Goal: Task Accomplishment & Management: Manage account settings

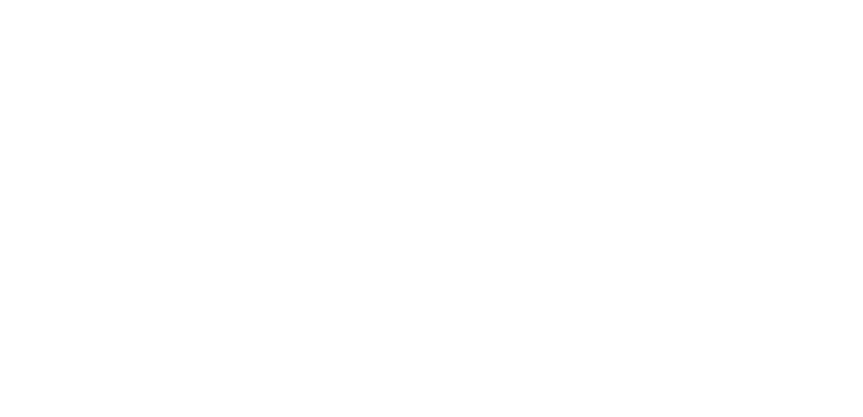
click at [637, 25] on div at bounding box center [741, 104] width 221 height 186
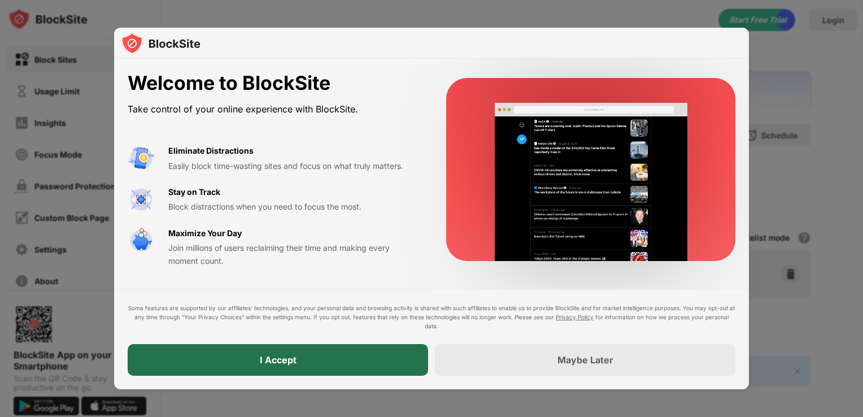
click at [328, 364] on div "I Accept" at bounding box center [278, 360] width 301 height 32
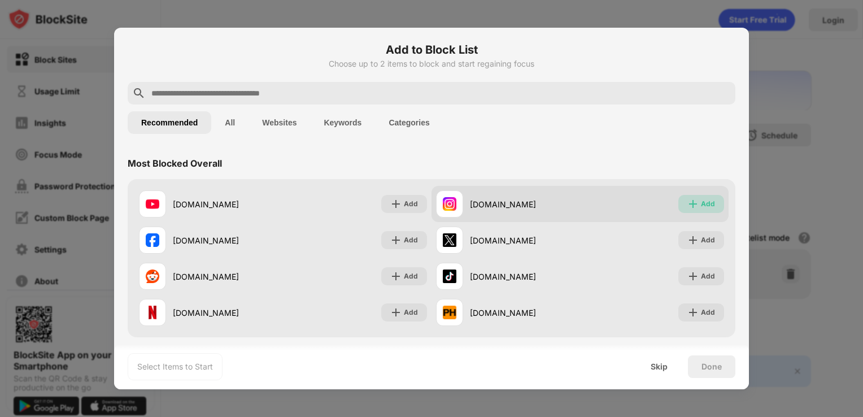
click at [701, 199] on div "Add" at bounding box center [708, 203] width 14 height 11
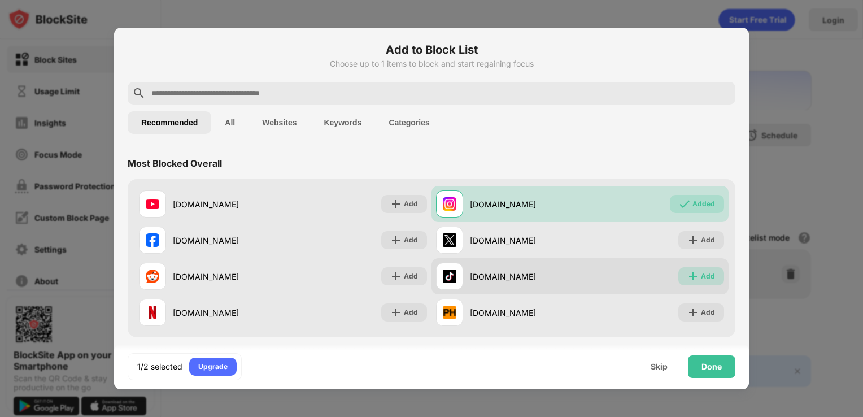
click at [701, 271] on div "Add" at bounding box center [708, 276] width 14 height 11
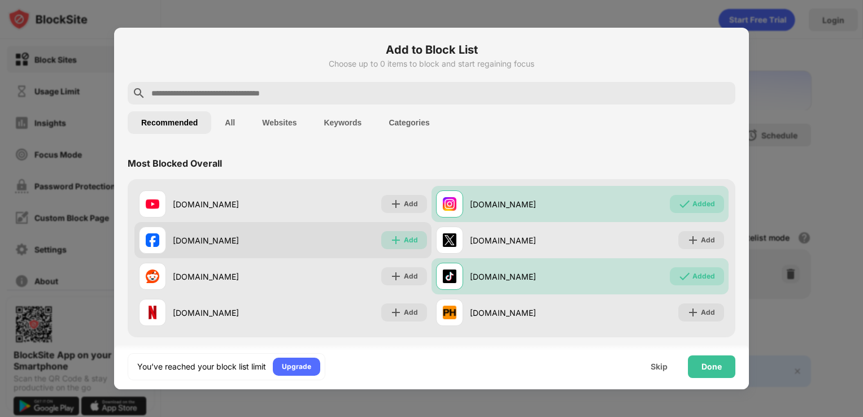
click at [405, 247] on div "Add" at bounding box center [404, 240] width 46 height 18
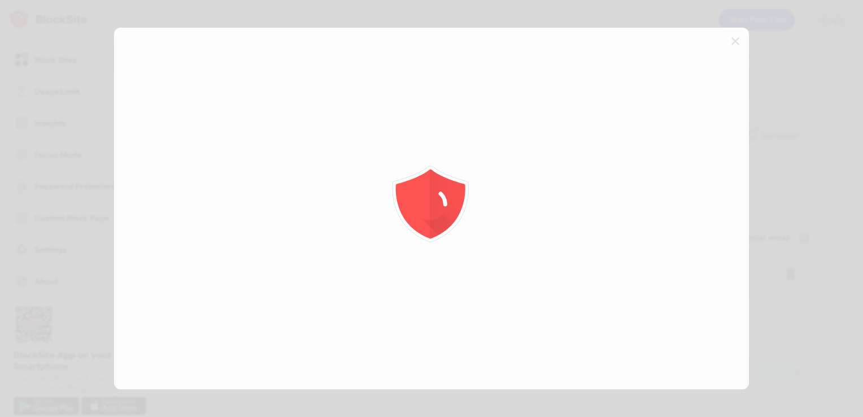
click at [406, 253] on icon "animation" at bounding box center [431, 208] width 203 height 203
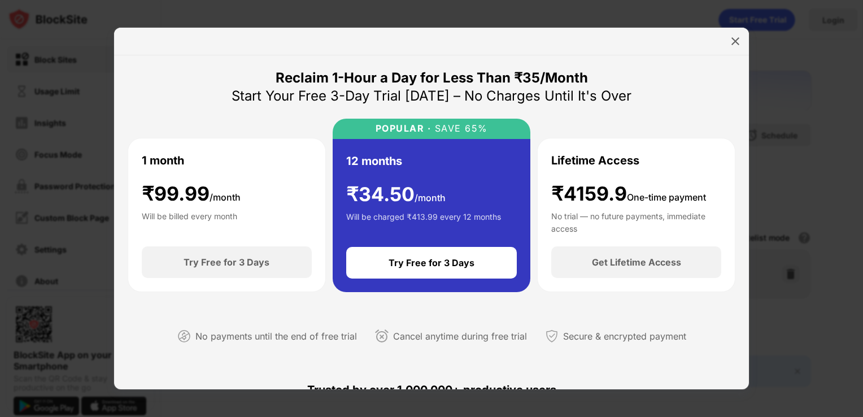
click at [410, 78] on div "Reclaim 1-Hour a Day for Less Than ₹35/Month" at bounding box center [432, 78] width 312 height 18
drag, startPoint x: 749, startPoint y: 176, endPoint x: 730, endPoint y: 340, distance: 165.0
click at [730, 416] on div "Add to Block List Choose up to 0 items to block and start regaining focus Recom…" at bounding box center [431, 417] width 863 height 0
drag, startPoint x: 740, startPoint y: 175, endPoint x: 735, endPoint y: 336, distance: 161.1
click at [735, 336] on div "Reclaim 1-Hour a Day for Less Than ₹35/Month Start Your Free 3-Day Trial [DATE]…" at bounding box center [431, 222] width 635 height 334
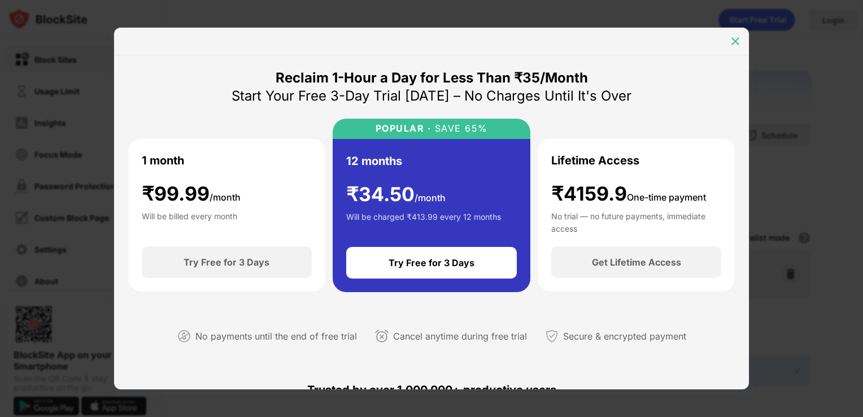
click at [735, 46] on img at bounding box center [735, 41] width 11 height 11
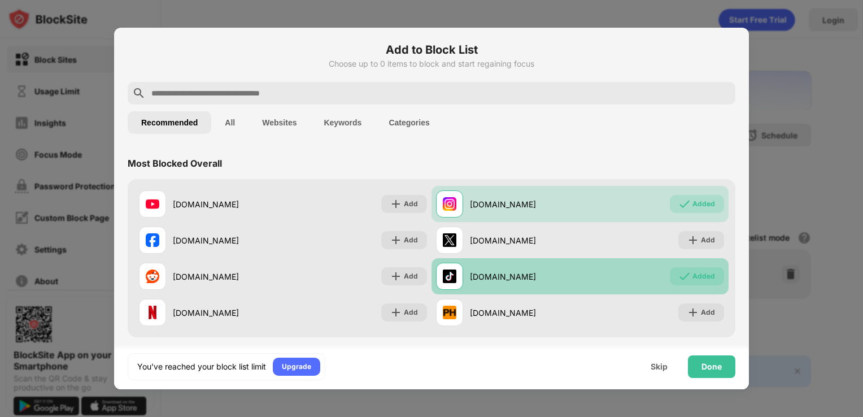
click at [682, 273] on img at bounding box center [684, 276] width 11 height 11
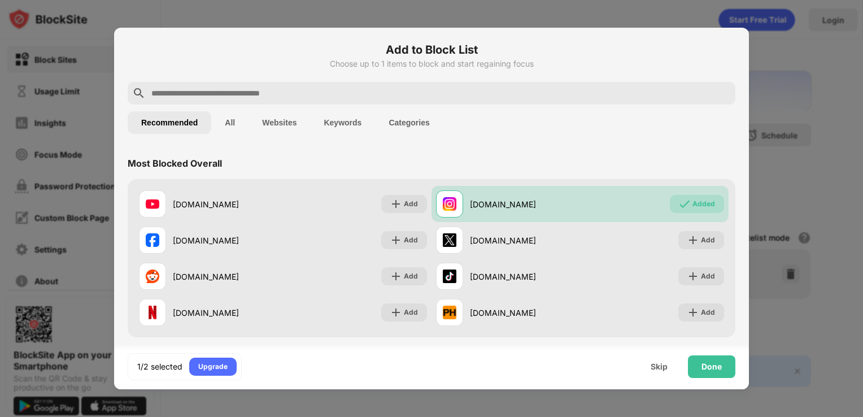
click at [483, 92] on input "text" at bounding box center [440, 93] width 581 height 14
click at [276, 121] on button "Websites" at bounding box center [280, 122] width 62 height 23
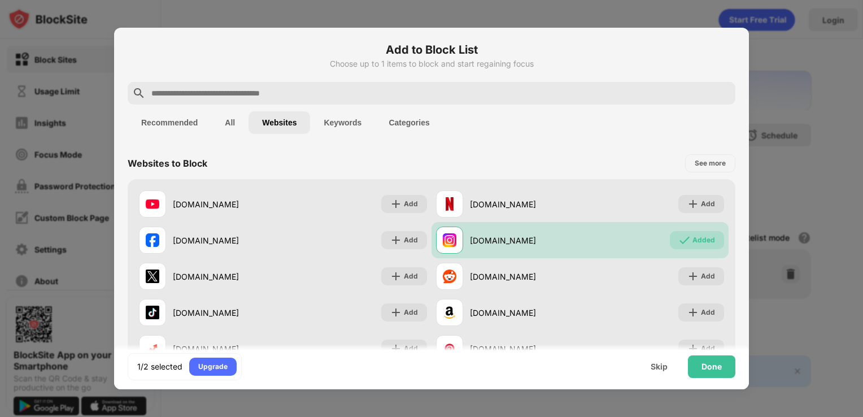
click at [425, 114] on button "Categories" at bounding box center [409, 122] width 68 height 23
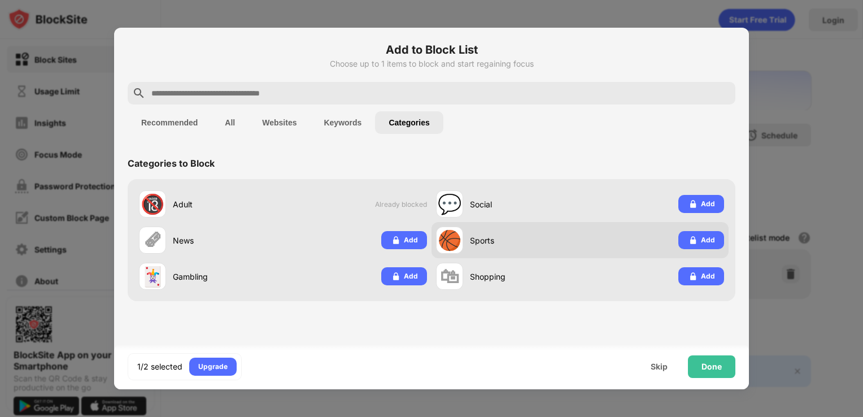
click at [502, 229] on div "🏀 Sports" at bounding box center [508, 240] width 144 height 27
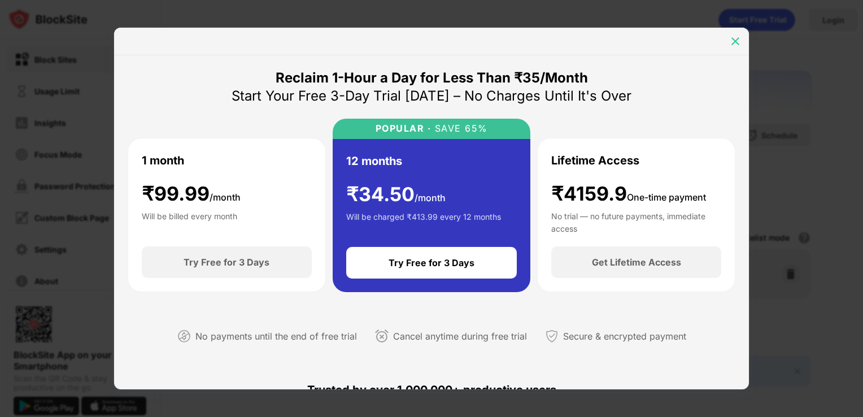
click at [727, 42] on div at bounding box center [736, 41] width 18 height 18
